Goal: Information Seeking & Learning: Learn about a topic

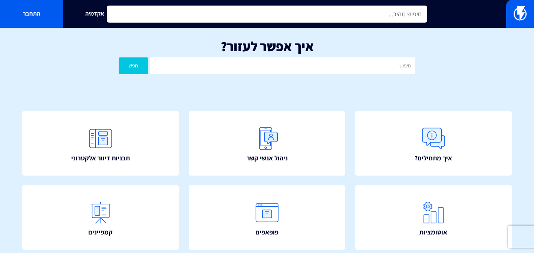
click at [320, 17] on input "text" at bounding box center [267, 14] width 321 height 17
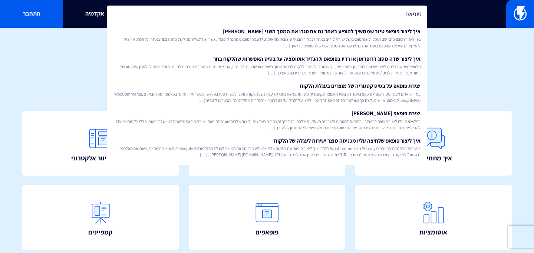
type input "פופאפ"
click at [461, 59] on div "איך אפשר לעזור? חפש" at bounding box center [267, 58] width 534 height 61
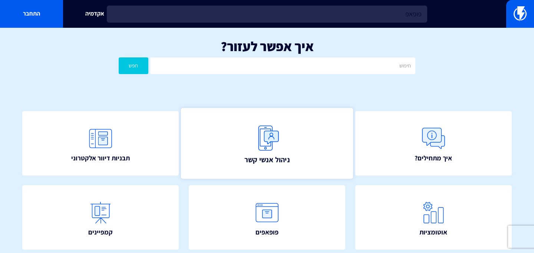
scroll to position [56, 0]
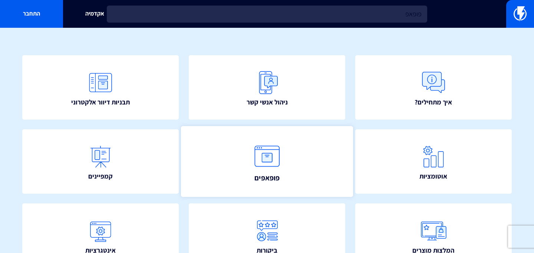
click at [258, 165] on img at bounding box center [267, 156] width 33 height 33
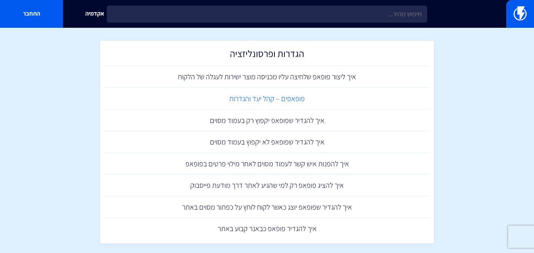
scroll to position [459, 0]
